Goal: Transaction & Acquisition: Purchase product/service

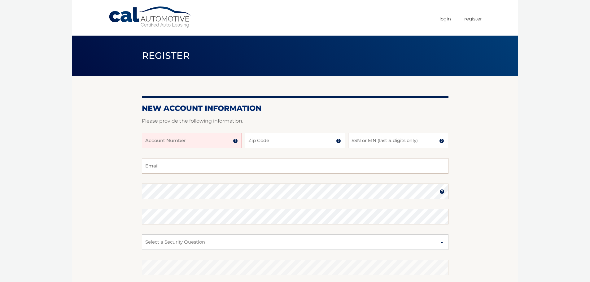
click at [206, 137] on input "Account Number" at bounding box center [192, 140] width 100 height 15
type input "44456002193"
type input "10950"
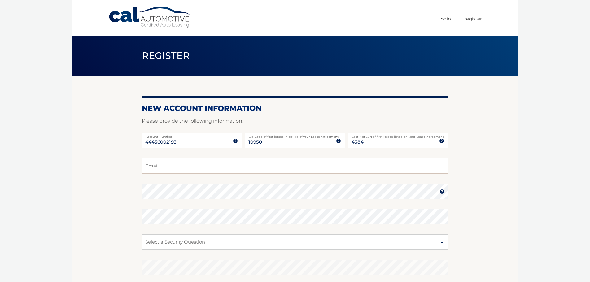
type input "4384"
type input "[EMAIL_ADDRESS][DOMAIN_NAME]"
click at [212, 241] on select "Select a Security Question What was the name of your elementary school? What is…" at bounding box center [295, 241] width 306 height 15
select select "1"
click at [142, 234] on select "Select a Security Question What was the name of your elementary school? What is…" at bounding box center [295, 241] width 306 height 15
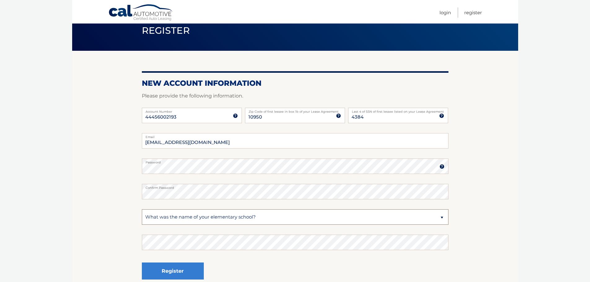
scroll to position [83, 0]
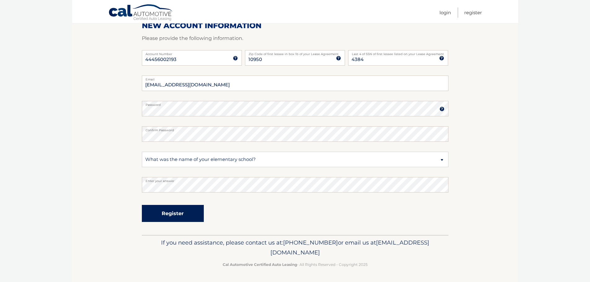
click at [195, 211] on button "Register" at bounding box center [173, 213] width 62 height 17
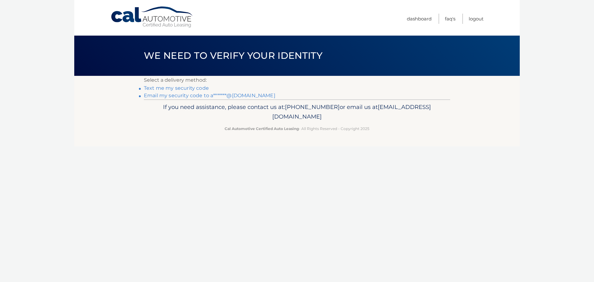
click at [581, 150] on body "Cal Automotive Menu Dashboard FAQ's Logout" at bounding box center [297, 141] width 594 height 282
click at [490, 144] on footer "If you need assistance, please contact us at: 609-807-3200 or email us at Custo…" at bounding box center [297, 122] width 446 height 47
click at [184, 95] on link "Email my security code to a*******@gmail.com" at bounding box center [210, 96] width 132 height 6
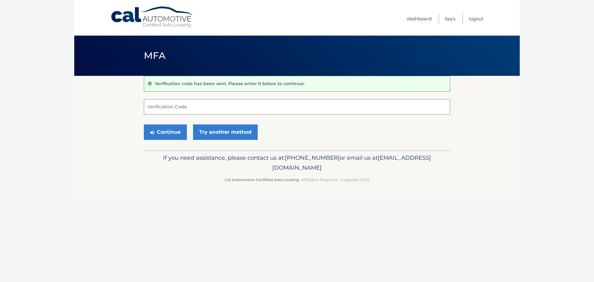
click at [174, 111] on input "Verification Code" at bounding box center [297, 106] width 306 height 15
click at [246, 105] on input "Verification Code" at bounding box center [297, 106] width 306 height 15
paste input "547384"
click at [166, 134] on button "Continue" at bounding box center [165, 131] width 43 height 15
click at [219, 110] on input "547384" at bounding box center [297, 106] width 306 height 15
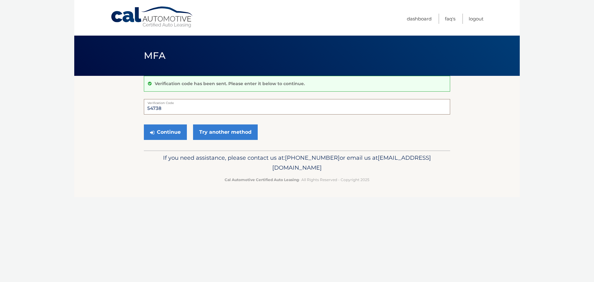
type input "54738"
type input "547384"
click at [144, 124] on button "Continue" at bounding box center [165, 131] width 43 height 15
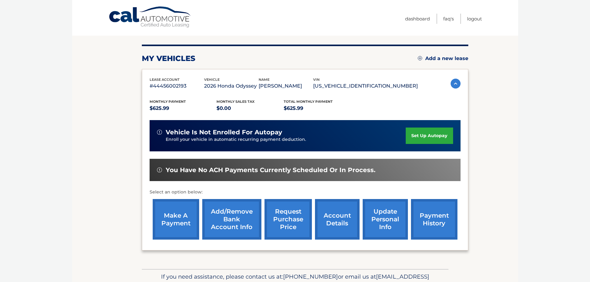
scroll to position [62, 0]
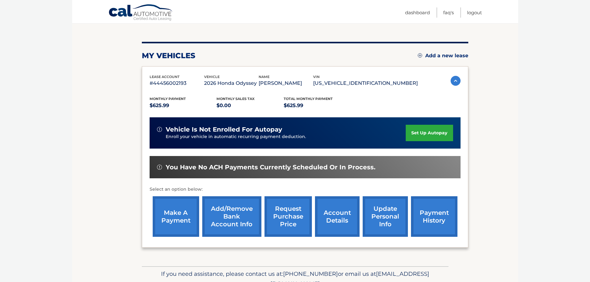
click at [180, 216] on link "make a payment" at bounding box center [176, 216] width 46 height 41
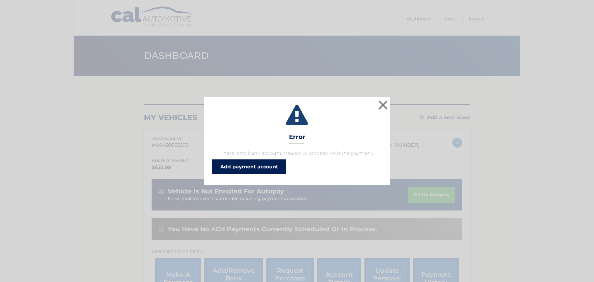
click at [241, 165] on link "Add payment account" at bounding box center [249, 166] width 74 height 15
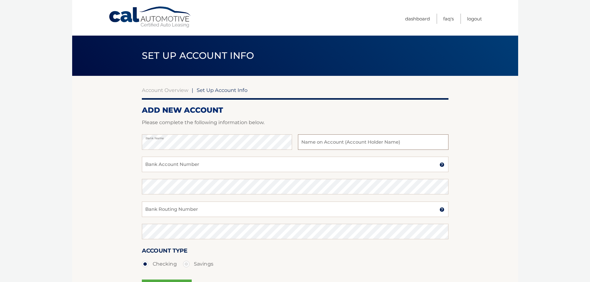
click at [324, 142] on input "text" at bounding box center [373, 141] width 150 height 15
type input "Chase"
click at [196, 207] on input "Bank Routing Number" at bounding box center [295, 209] width 306 height 15
type input "021000021"
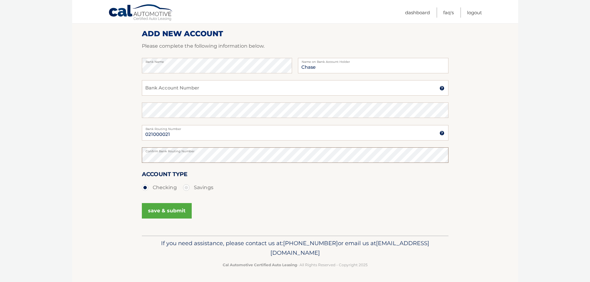
scroll to position [77, 0]
click at [190, 88] on input "Bank Account Number" at bounding box center [295, 87] width 306 height 15
paste input "986838602"
type input "986838602"
click at [163, 209] on button "save & submit" at bounding box center [167, 209] width 50 height 15
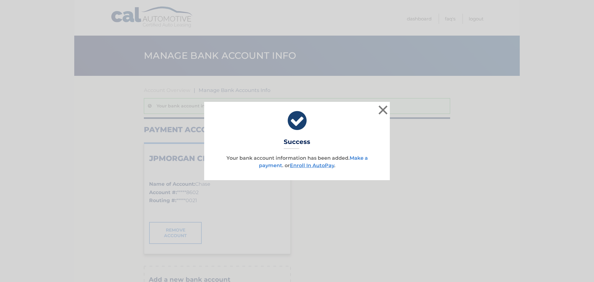
click at [359, 155] on link "Make a payment" at bounding box center [313, 161] width 109 height 13
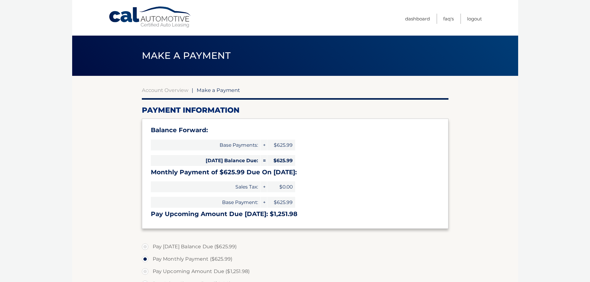
select select "ZmRiYzllNzYtYWU4Yi00OGY3LThiNzUtOGI5ZTZkNWU1NDk0"
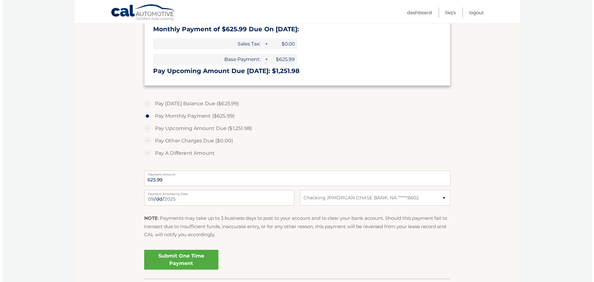
scroll to position [155, 0]
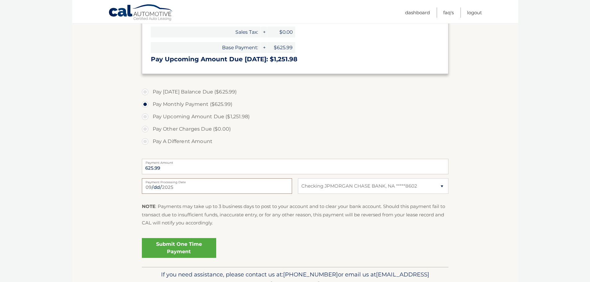
click at [270, 185] on input "[DATE]" at bounding box center [217, 185] width 150 height 15
click at [274, 227] on p "NOTE : Payments may take up to 3 business days to post to your account and to c…" at bounding box center [295, 214] width 306 height 24
click at [329, 186] on select "Select Bank Account Checking JPMORGAN CHASE BANK, NA *****8602" at bounding box center [373, 185] width 150 height 15
click at [257, 229] on div "NOTE : Payments may take up to 3 business days to post to your account and to c…" at bounding box center [295, 216] width 306 height 29
click at [199, 243] on link "Submit One Time Payment" at bounding box center [179, 248] width 74 height 20
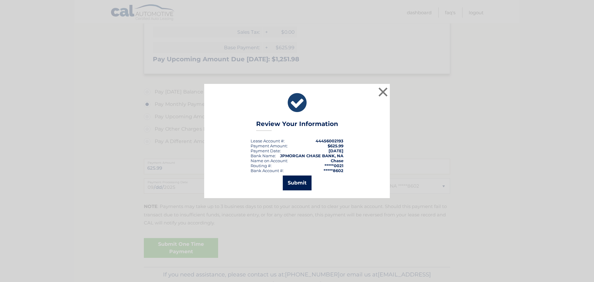
click at [299, 183] on button "Submit" at bounding box center [297, 183] width 29 height 15
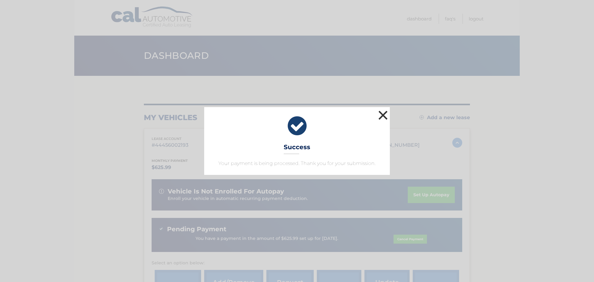
click at [383, 117] on button "×" at bounding box center [383, 115] width 12 height 12
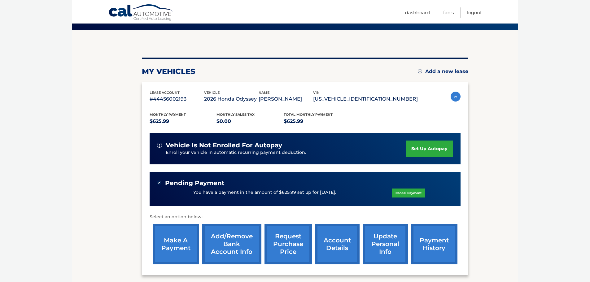
scroll to position [43, 0]
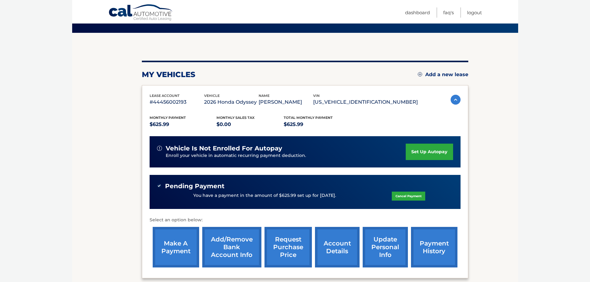
click at [199, 189] on span "Pending Payment" at bounding box center [194, 186] width 59 height 8
drag, startPoint x: 205, startPoint y: 0, endPoint x: 92, endPoint y: 137, distance: 177.0
click at [78, 141] on section "my vehicles Add a new lease lease account #44456002193 vehicle 2026 Honda Odyss…" at bounding box center [295, 165] width 446 height 264
drag, startPoint x: 193, startPoint y: 2, endPoint x: 60, endPoint y: 197, distance: 237.0
click at [60, 197] on body "Cal Automotive Menu Dashboard FAQ's Logout" at bounding box center [295, 98] width 590 height 282
